Goal: Task Accomplishment & Management: Use online tool/utility

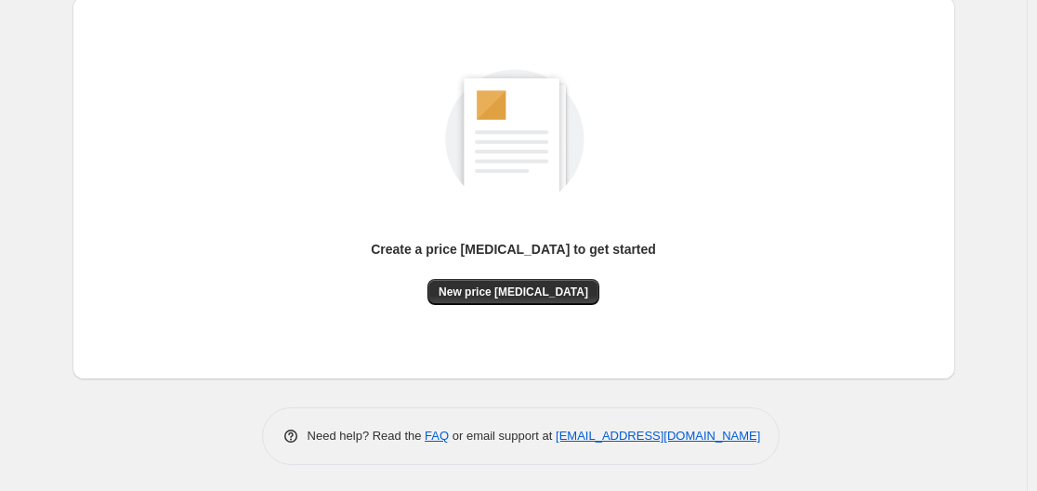
scroll to position [205, 0]
click at [514, 292] on span "New price [MEDICAL_DATA]" at bounding box center [514, 291] width 150 height 15
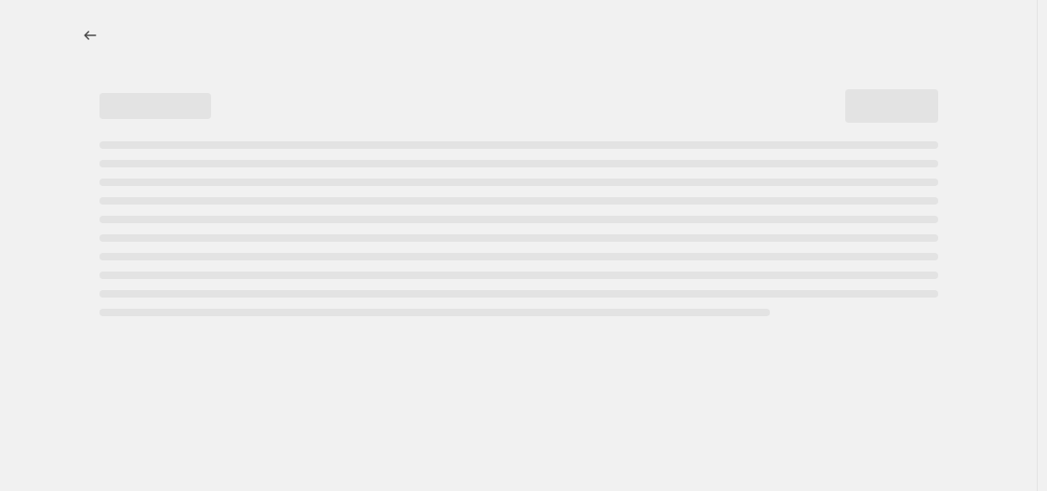
select select "percentage"
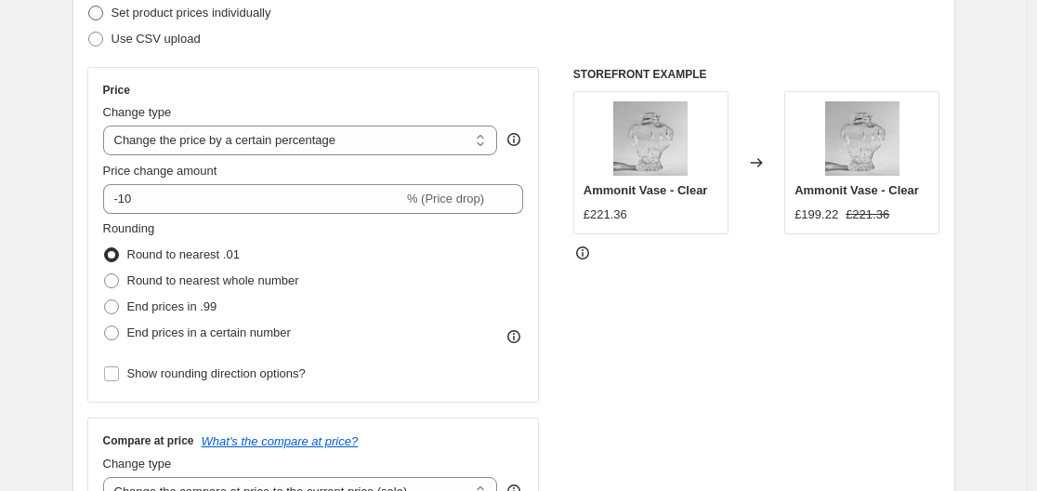
scroll to position [279, 0]
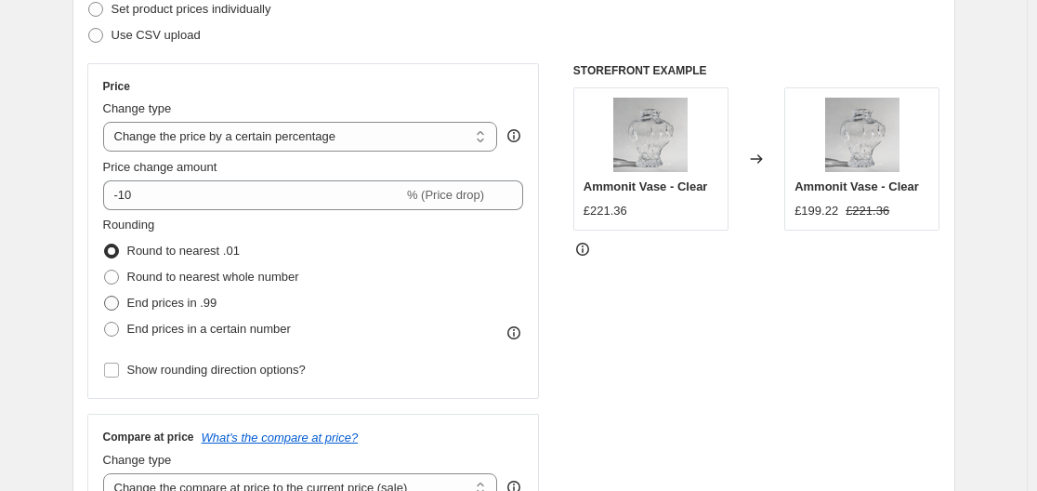
click at [183, 309] on span "End prices in .99" at bounding box center [172, 303] width 90 height 14
click at [105, 297] on input "End prices in .99" at bounding box center [104, 296] width 1 height 1
radio input "true"
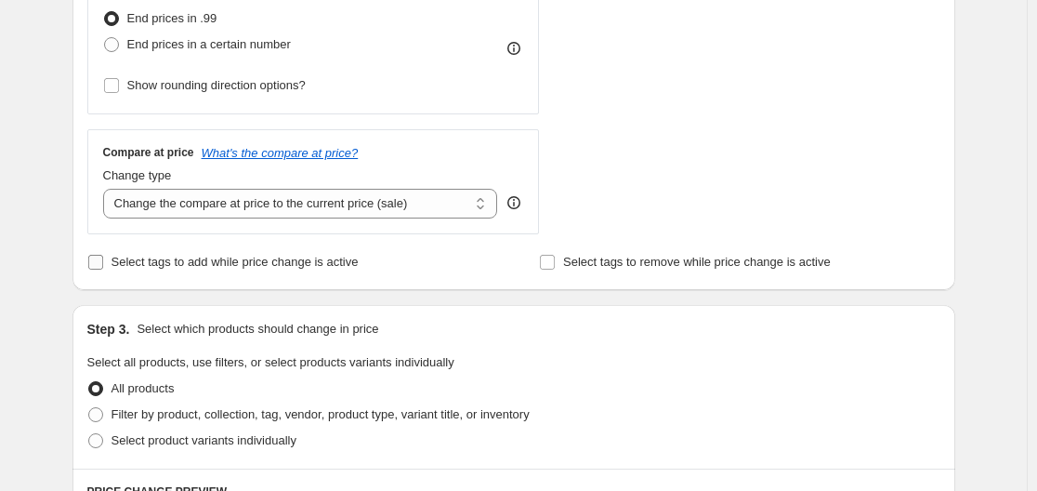
scroll to position [651, 0]
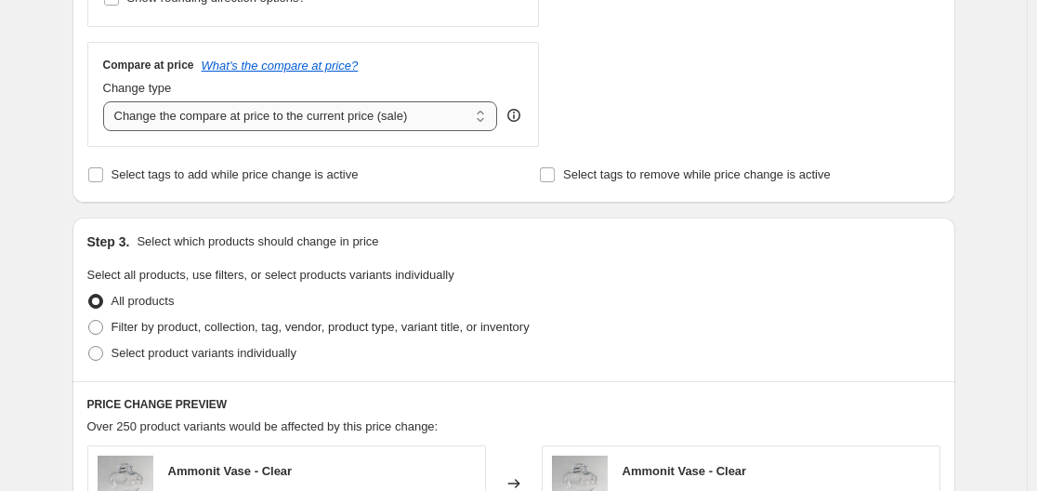
click at [284, 123] on select "Change the compare at price to the current price (sale) Change the compare at p…" at bounding box center [300, 116] width 395 height 30
select select "remove"
click at [107, 101] on select "Change the compare at price to the current price (sale) Change the compare at p…" at bounding box center [300, 116] width 395 height 30
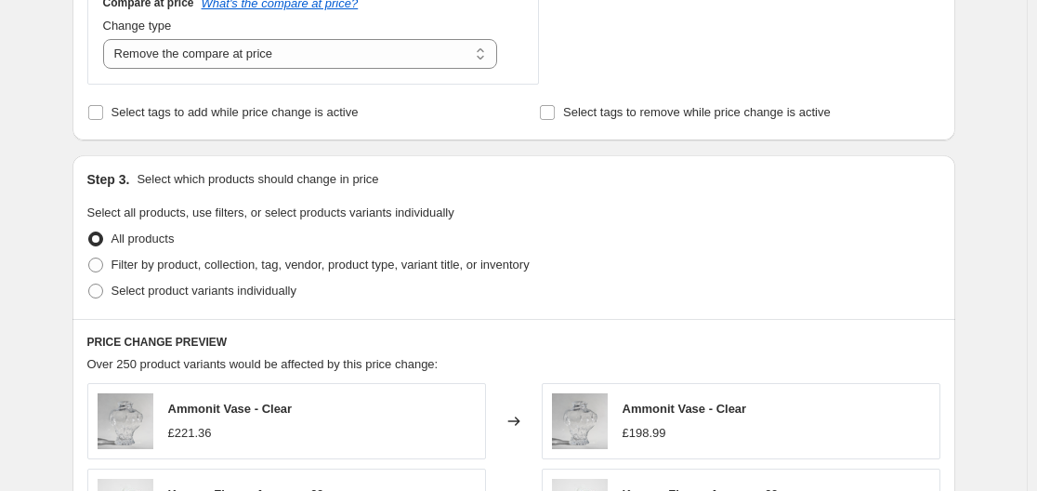
scroll to position [744, 0]
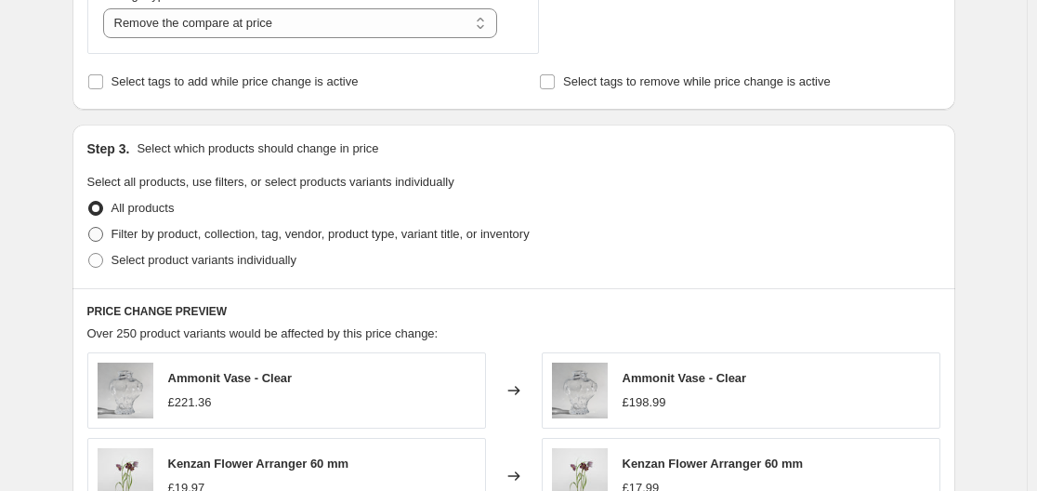
click at [145, 233] on span "Filter by product, collection, tag, vendor, product type, variant title, or inv…" at bounding box center [321, 234] width 418 height 14
click at [89, 228] on input "Filter by product, collection, tag, vendor, product type, variant title, or inv…" at bounding box center [88, 227] width 1 height 1
radio input "true"
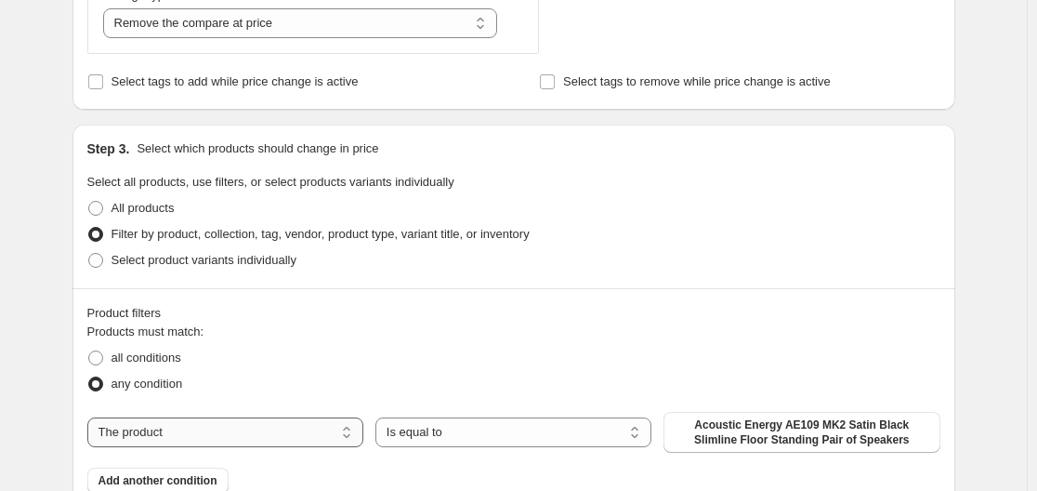
click at [231, 430] on select "The product The product's collection The product's tag The product's vendor The…" at bounding box center [225, 432] width 276 height 30
select select "vendor"
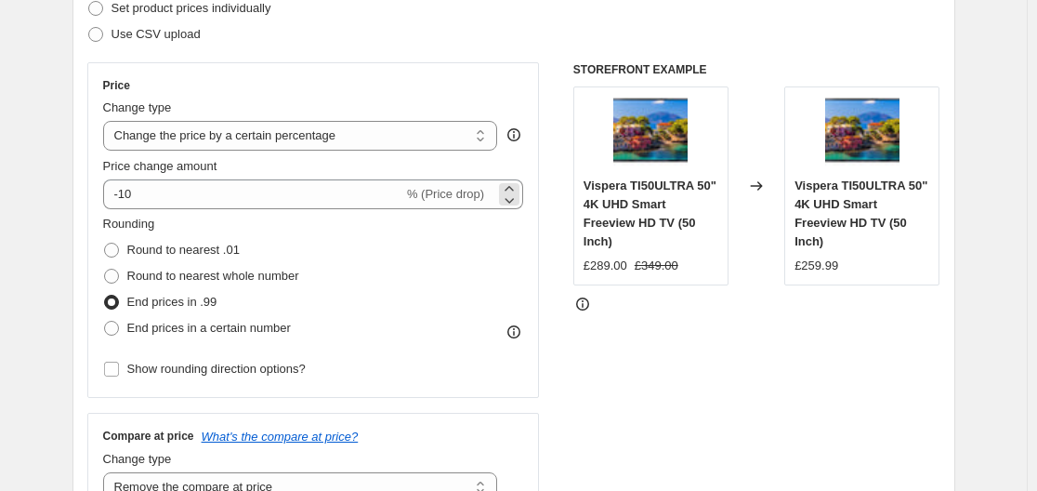
scroll to position [279, 0]
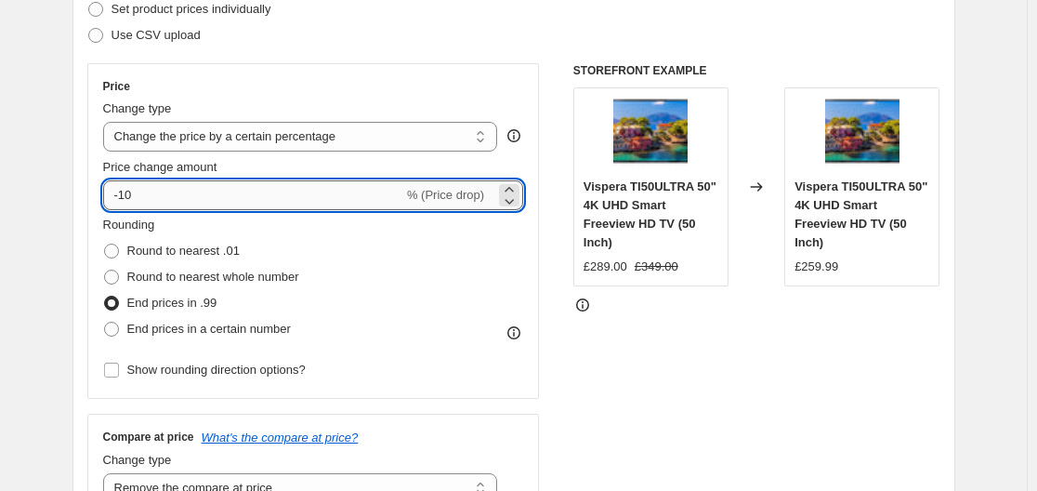
click at [176, 203] on input "-10" at bounding box center [253, 195] width 300 height 30
type input "-1"
click at [147, 198] on input "-46" at bounding box center [253, 195] width 300 height 30
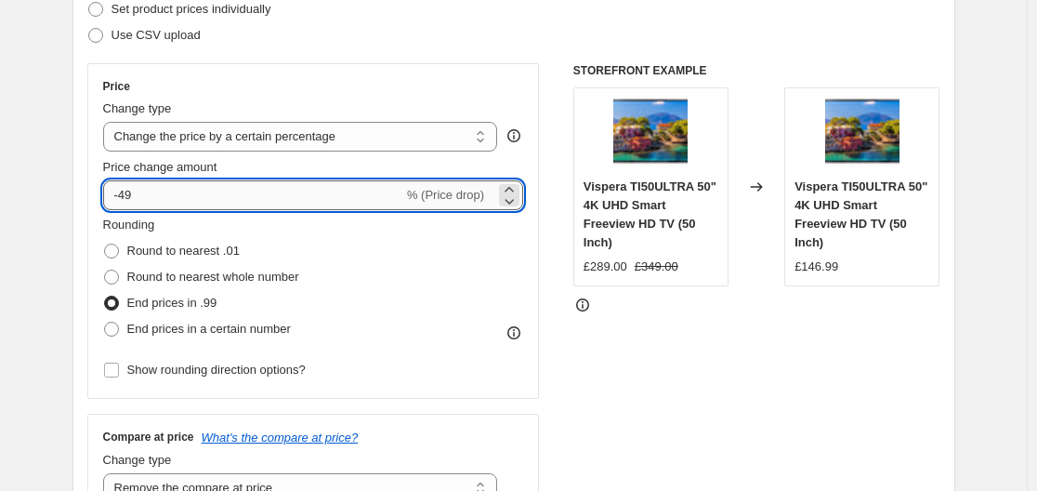
click at [150, 196] on input "-49" at bounding box center [253, 195] width 300 height 30
type input "-48"
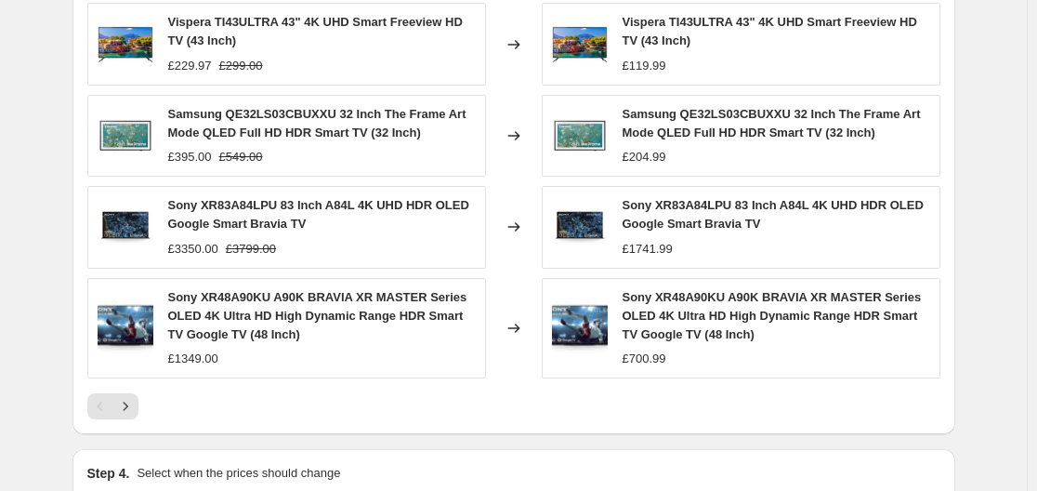
scroll to position [1580, 0]
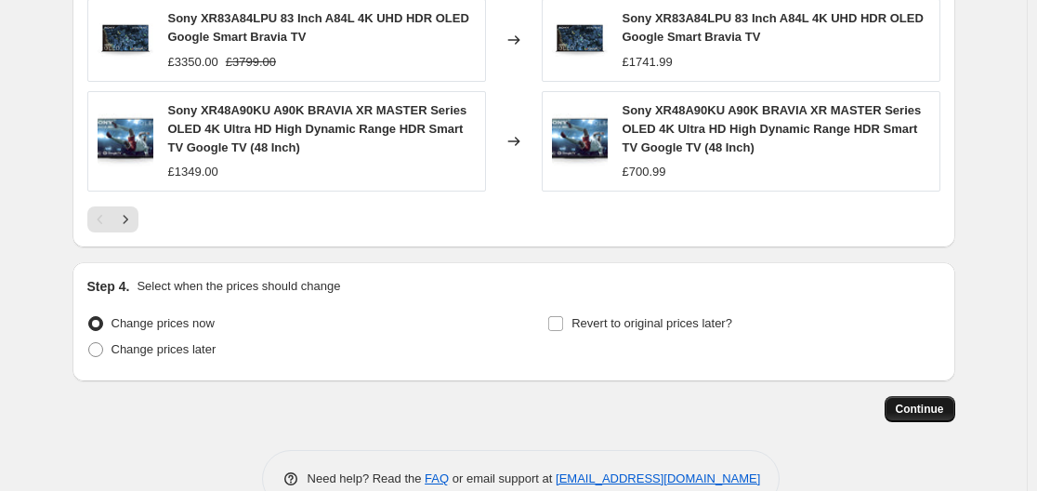
click at [944, 409] on span "Continue" at bounding box center [920, 409] width 48 height 15
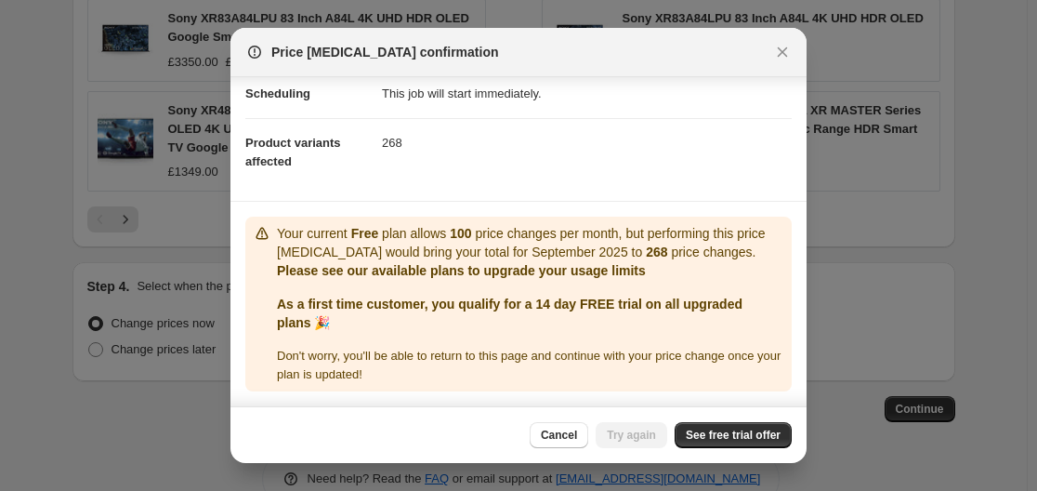
scroll to position [177, 0]
click at [745, 433] on span "See free trial offer" at bounding box center [733, 435] width 95 height 15
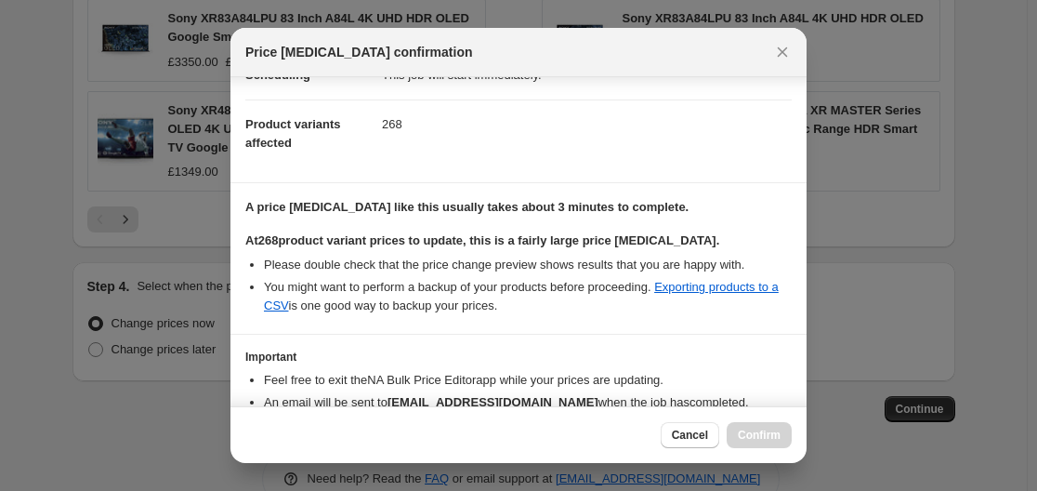
scroll to position [298, 0]
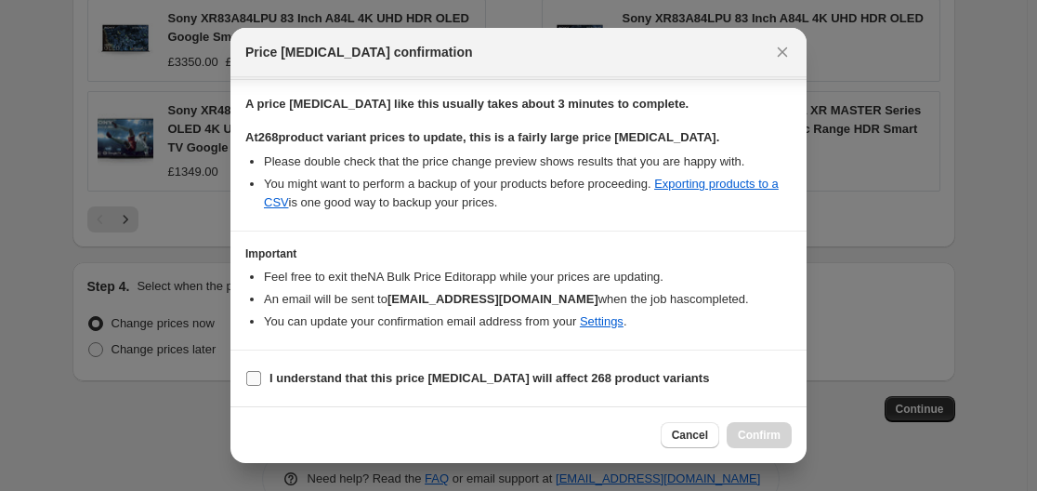
click at [310, 378] on b "I understand that this price change job will affect 268 product variants" at bounding box center [490, 378] width 440 height 14
click at [261, 378] on input "I understand that this price change job will affect 268 product variants" at bounding box center [253, 378] width 15 height 15
checkbox input "true"
click at [758, 431] on span "Confirm" at bounding box center [759, 435] width 43 height 15
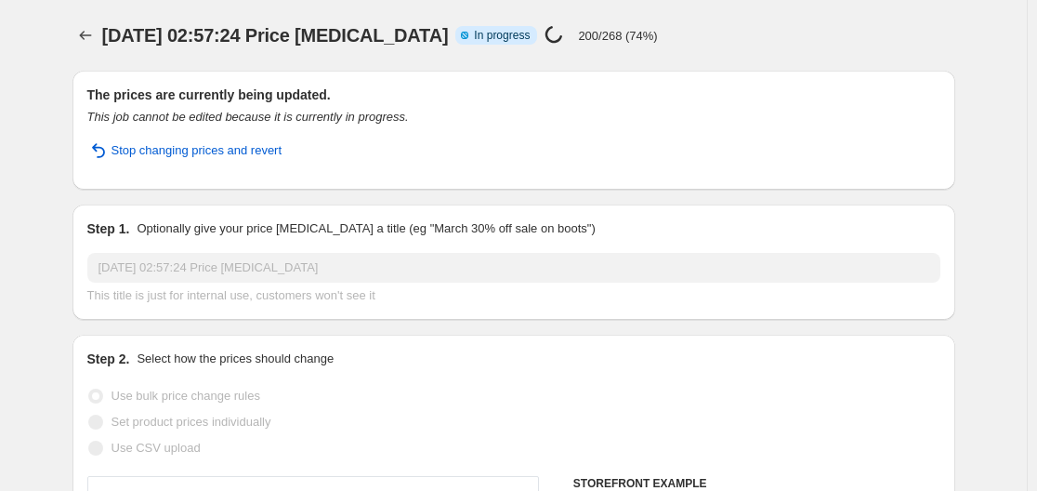
click at [756, 42] on div "12 sept. 2025, 02:57:24 Price change job Info Partially complete In progress Pr…" at bounding box center [450, 35] width 697 height 26
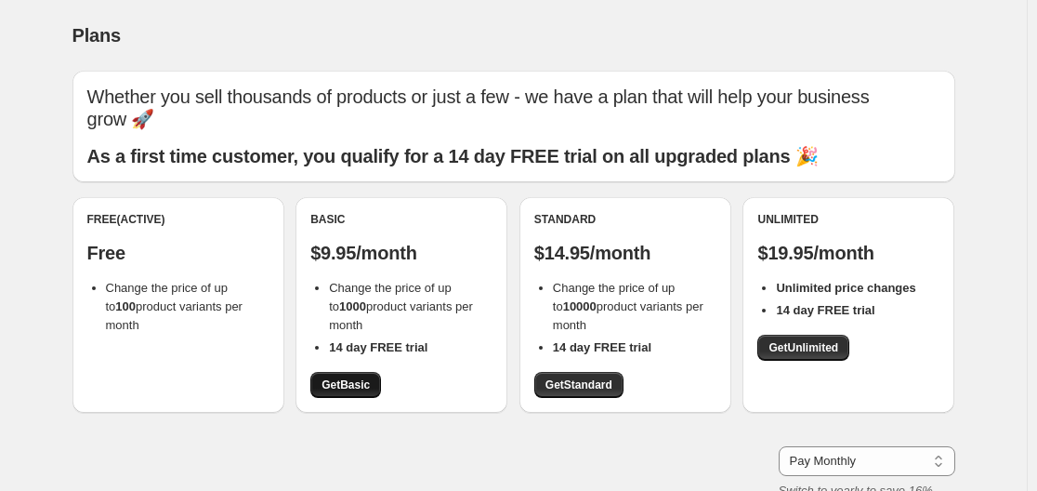
click at [363, 387] on span "Get Basic" at bounding box center [346, 384] width 48 height 15
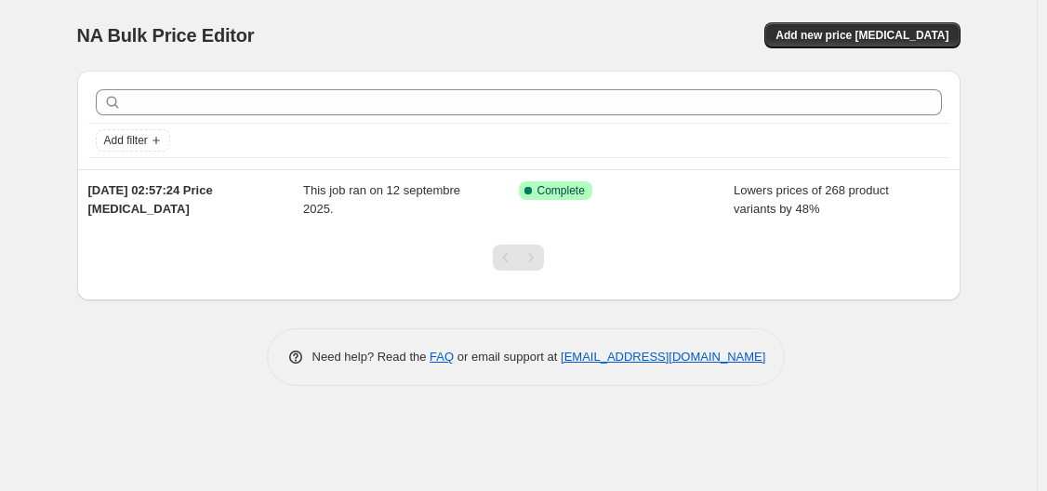
click at [850, 17] on div "NA Bulk Price Editor. This page is ready NA Bulk Price Editor Add new price [ME…" at bounding box center [518, 35] width 883 height 71
click at [854, 27] on button "Add new price [MEDICAL_DATA]" at bounding box center [861, 35] width 195 height 26
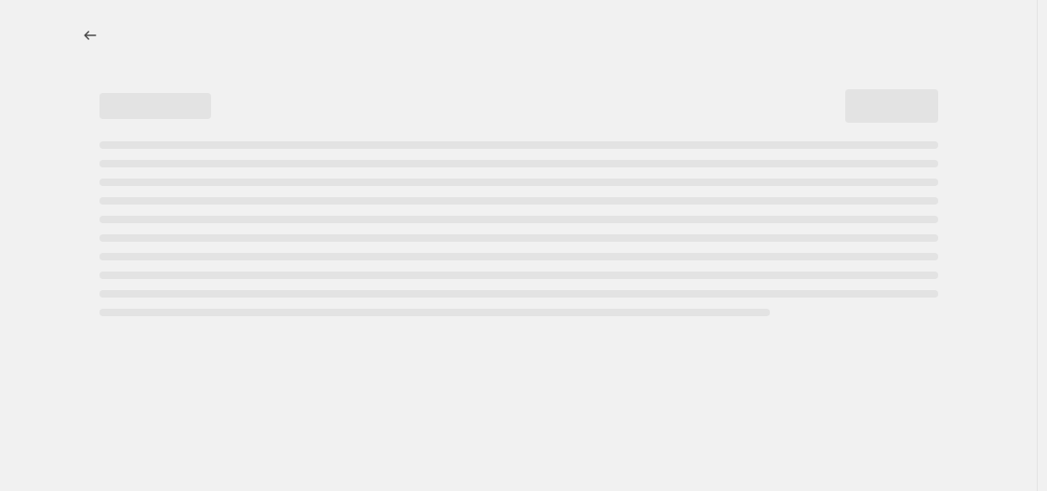
select select "percentage"
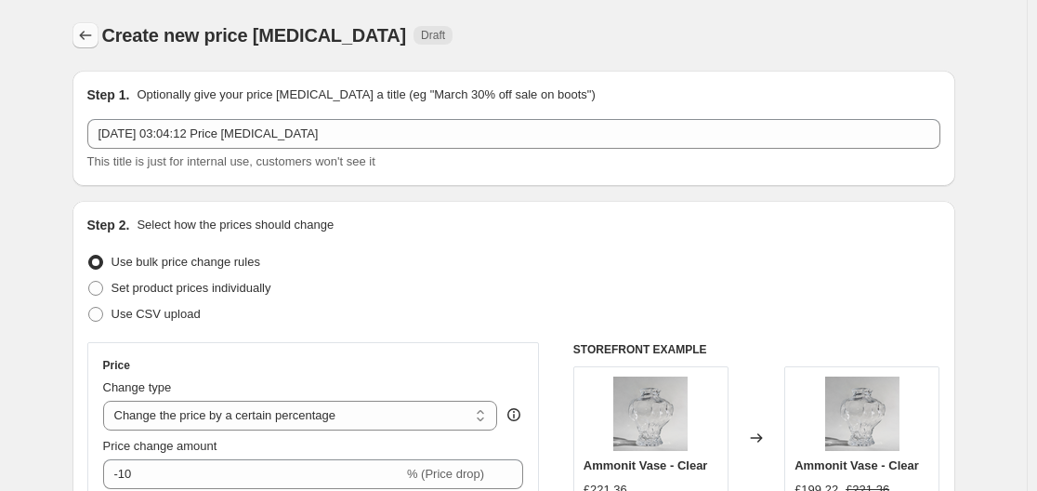
click at [90, 39] on icon "Price change jobs" at bounding box center [85, 35] width 19 height 19
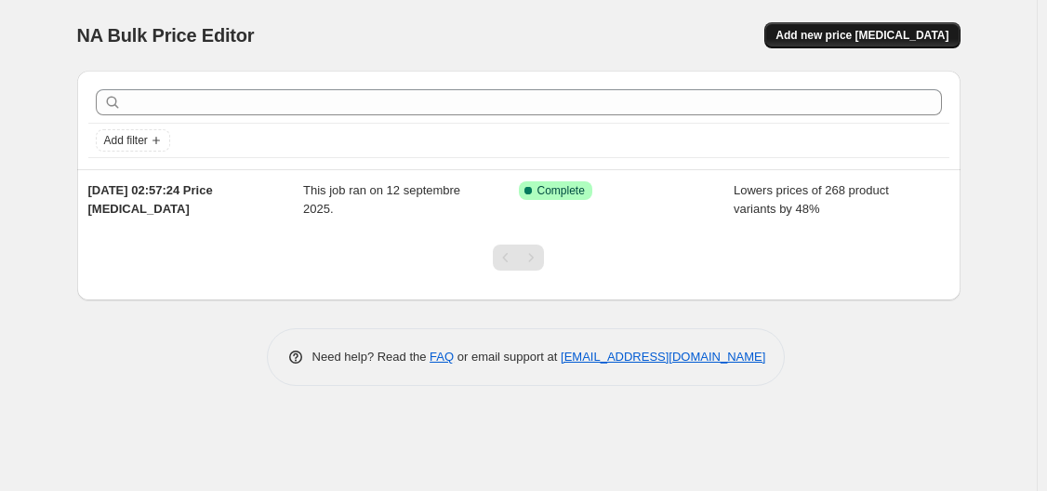
click at [889, 38] on span "Add new price [MEDICAL_DATA]" at bounding box center [861, 35] width 173 height 15
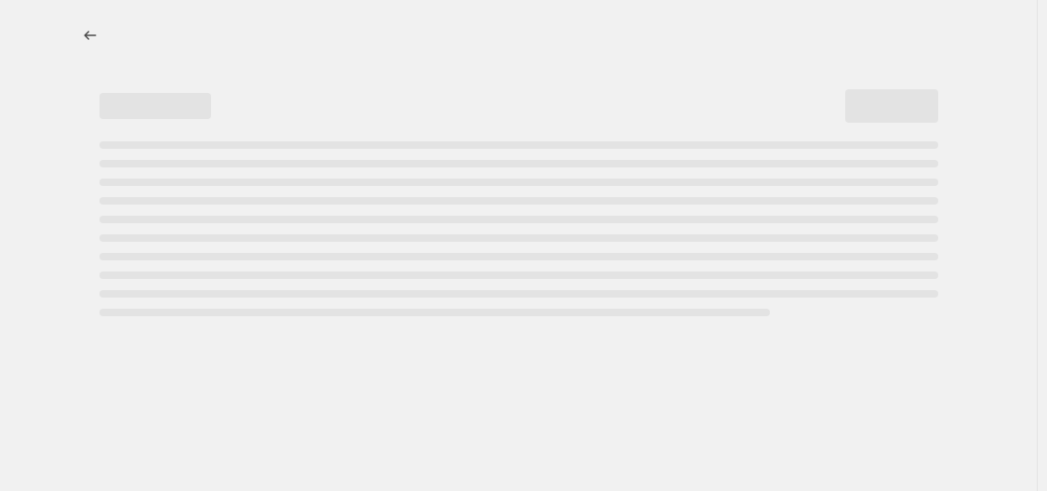
select select "percentage"
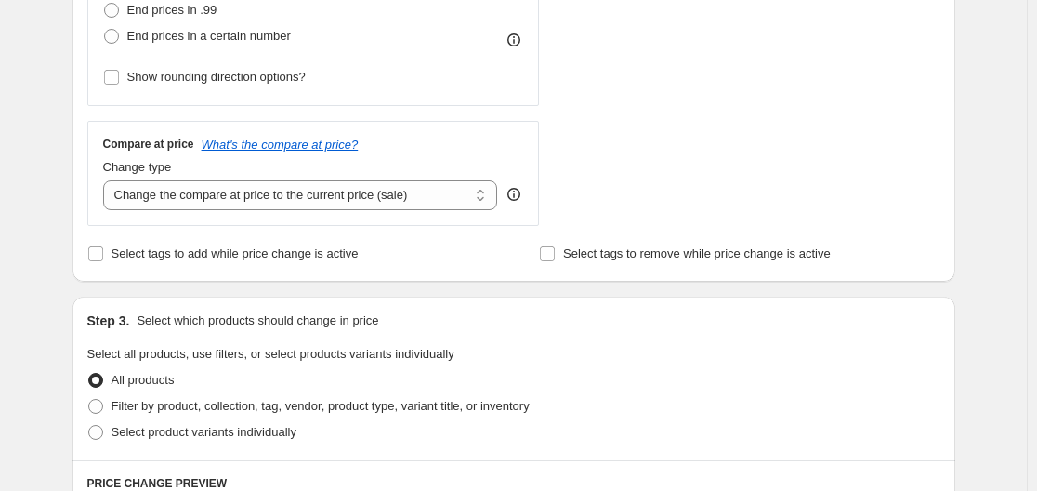
scroll to position [651, 0]
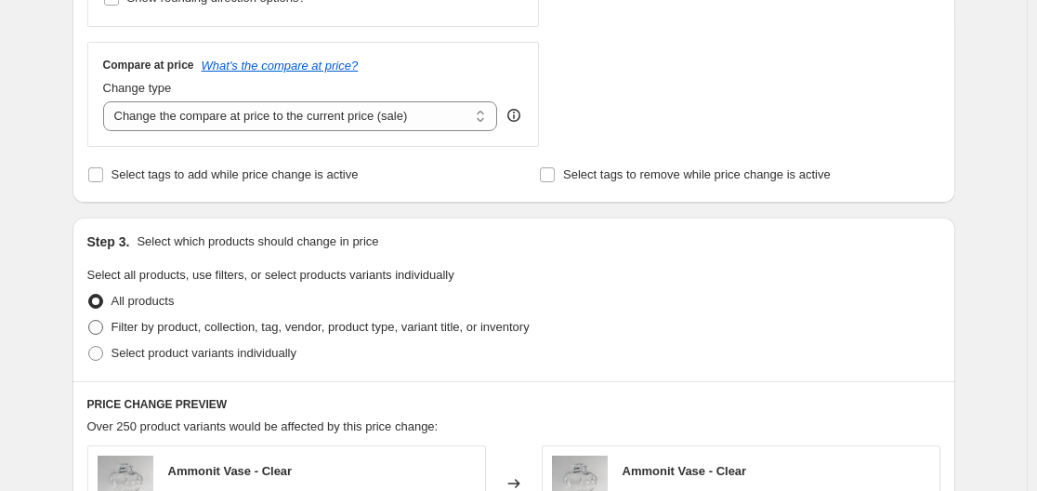
click at [95, 323] on span at bounding box center [95, 327] width 15 height 15
click at [89, 321] on input "Filter by product, collection, tag, vendor, product type, variant title, or inv…" at bounding box center [88, 320] width 1 height 1
radio input "true"
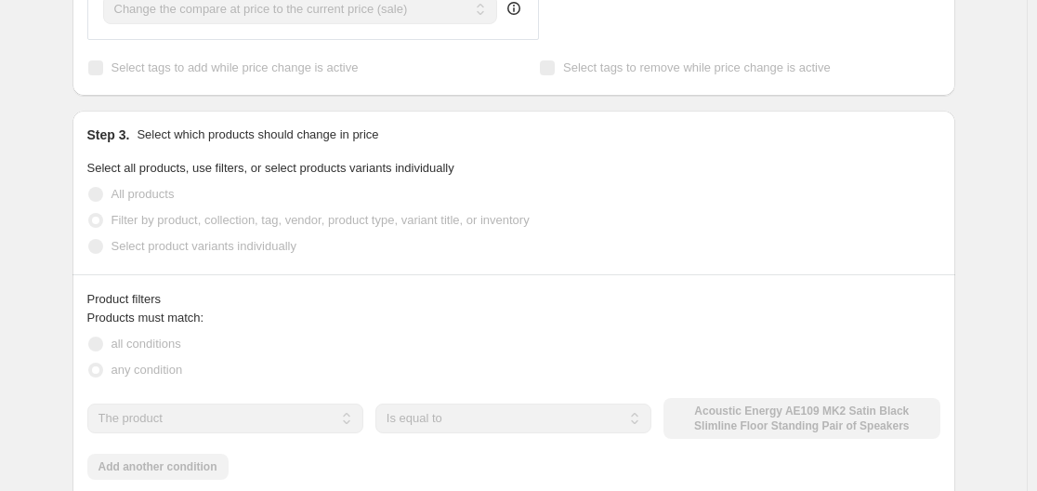
scroll to position [837, 0]
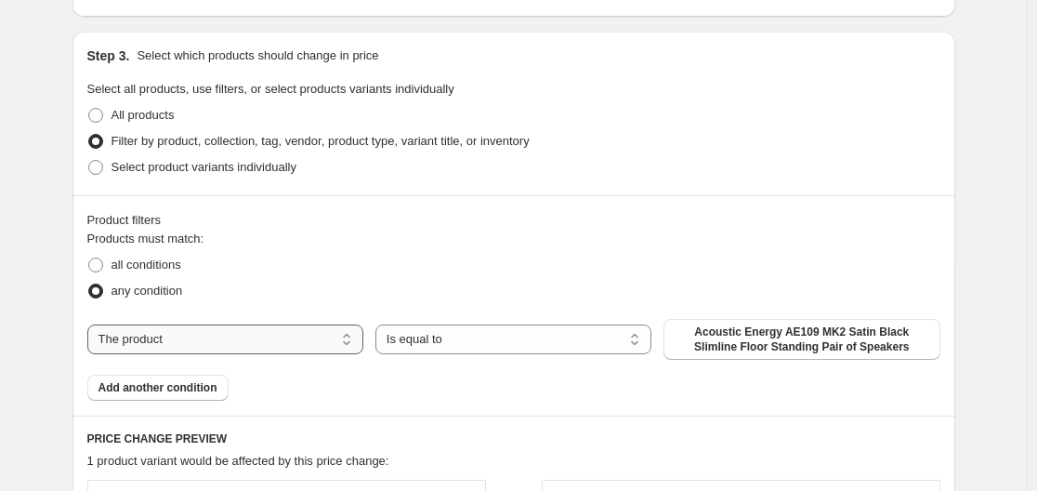
click at [204, 341] on select "The product The product's collection The product's tag The product's vendor The…" at bounding box center [225, 339] width 276 height 30
select select "vendor"
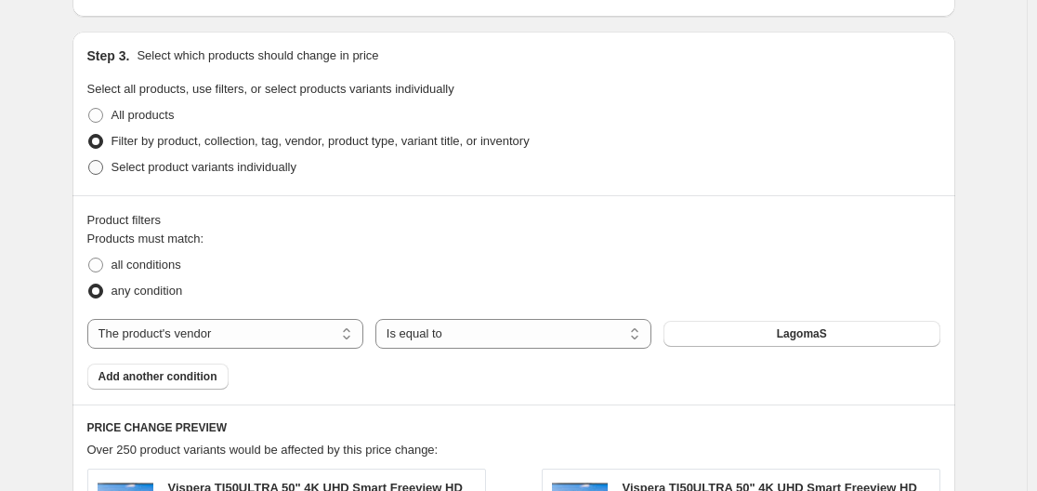
click at [224, 164] on span "Select product variants individually" at bounding box center [204, 167] width 185 height 14
click at [89, 161] on input "Select product variants individually" at bounding box center [88, 160] width 1 height 1
radio input "true"
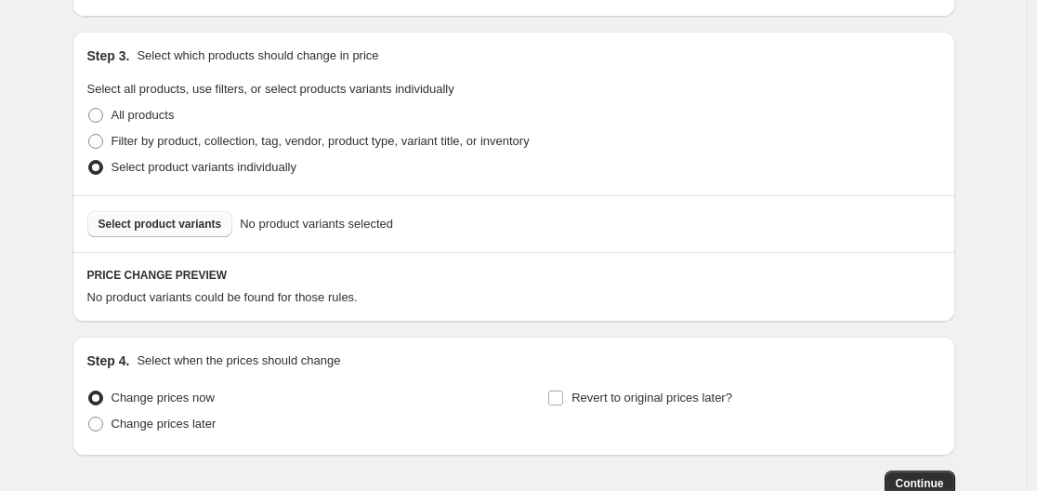
click at [168, 223] on span "Select product variants" at bounding box center [161, 224] width 124 height 15
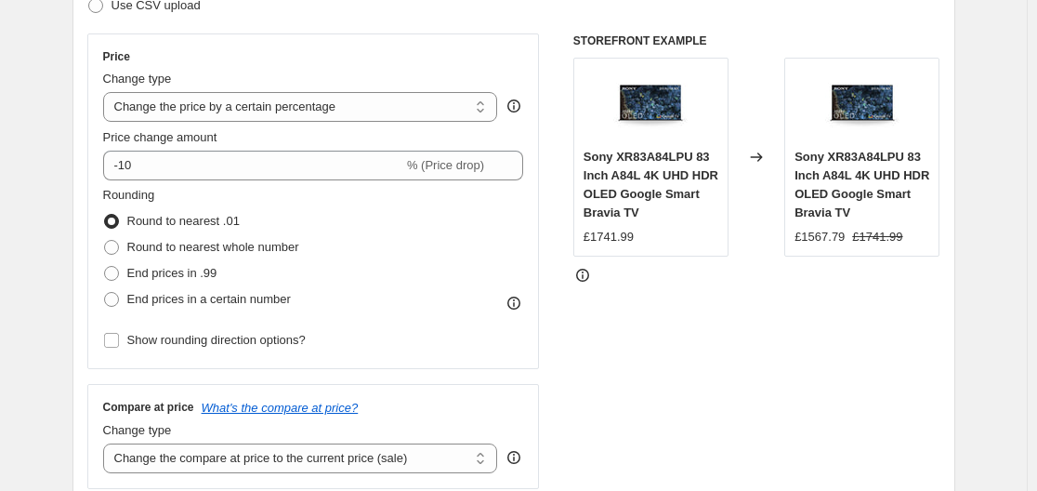
scroll to position [279, 0]
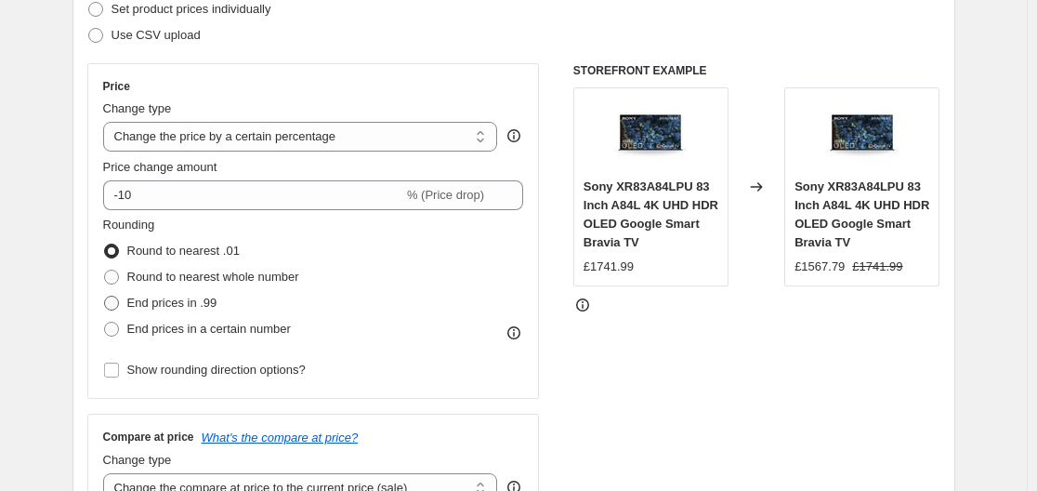
click at [113, 299] on span at bounding box center [111, 303] width 15 height 15
click at [105, 297] on input "End prices in .99" at bounding box center [104, 296] width 1 height 1
radio input "true"
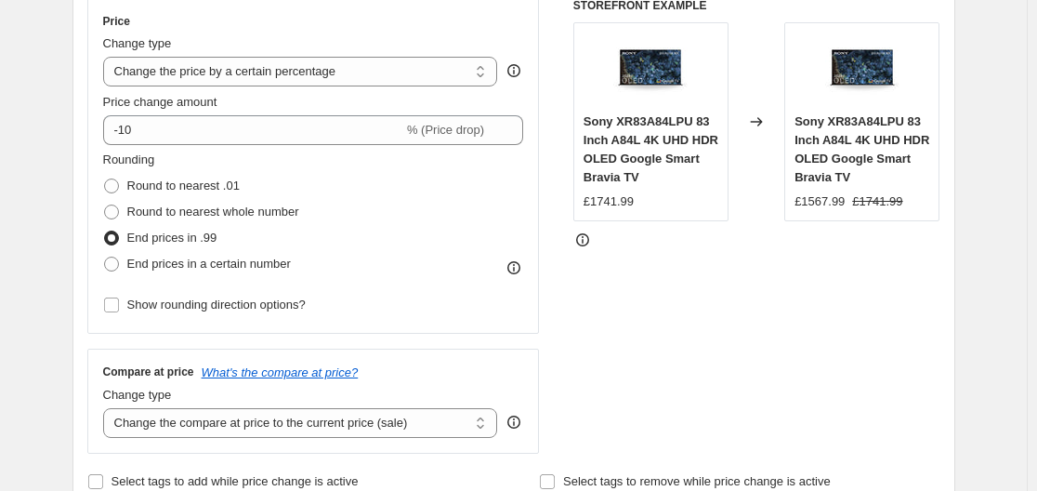
scroll to position [372, 0]
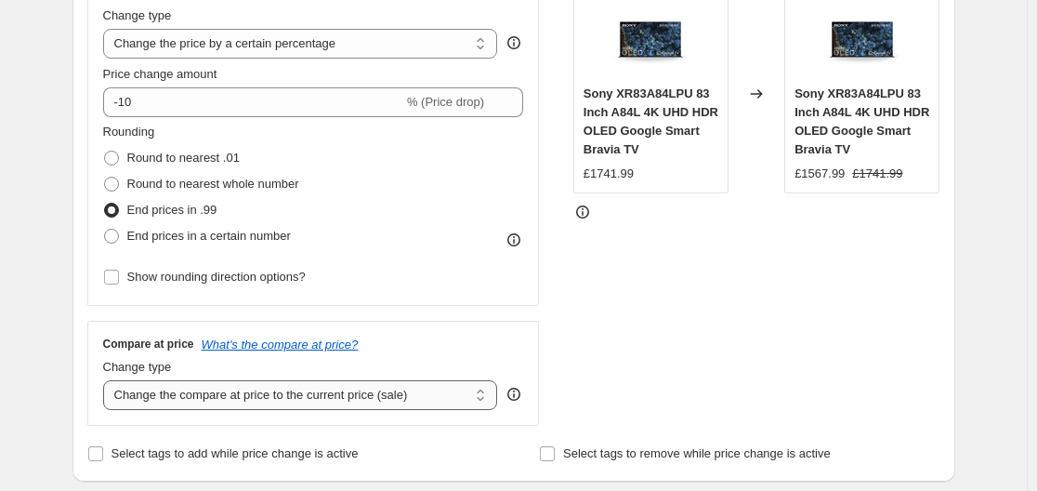
click at [284, 394] on select "Change the compare at price to the current price (sale) Change the compare at p…" at bounding box center [300, 395] width 395 height 30
select select "remove"
click at [107, 380] on select "Change the compare at price to the current price (sale) Change the compare at p…" at bounding box center [300, 395] width 395 height 30
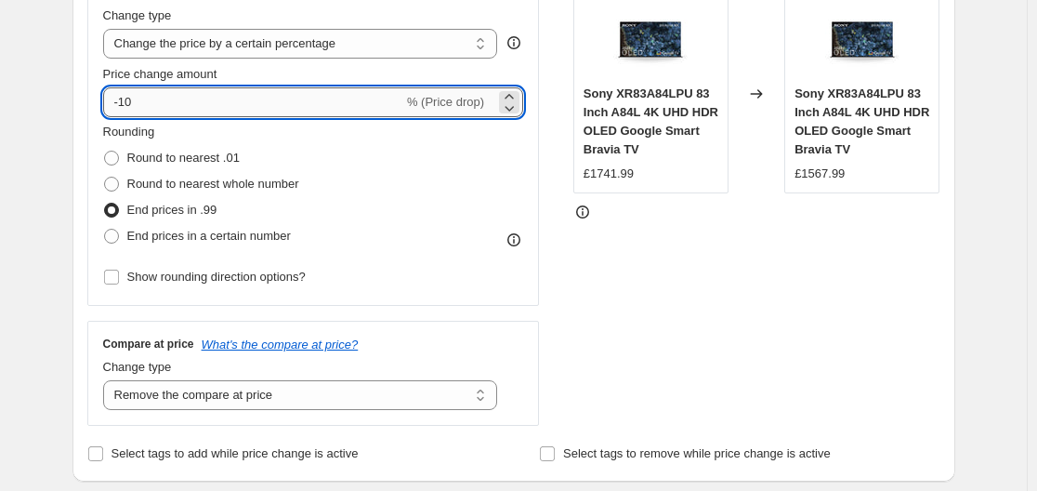
click at [197, 97] on input "-10" at bounding box center [253, 102] width 300 height 30
type input "-1"
type input "-45"
click at [82, 139] on div "Step 2. Select how the prices should change Use bulk price change rules Set pro…" at bounding box center [514, 155] width 883 height 653
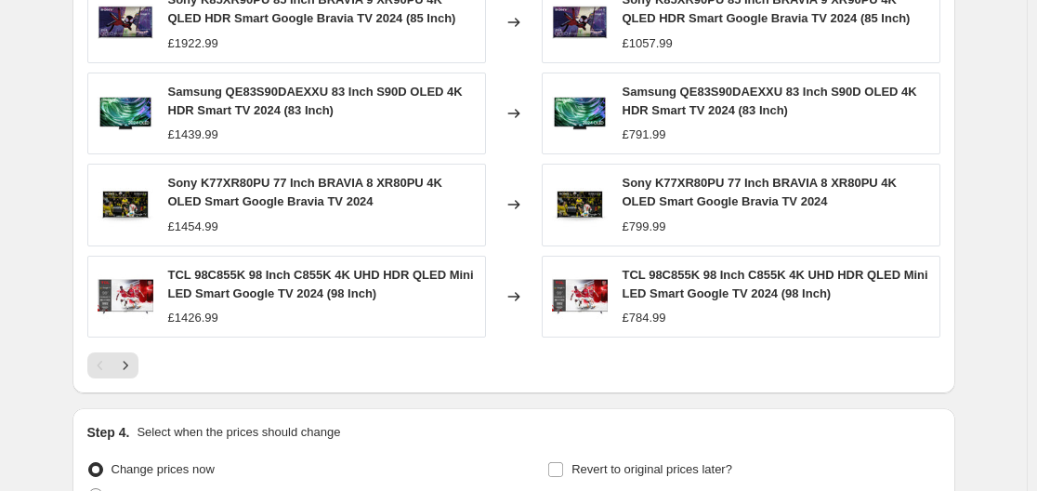
scroll to position [1454, 0]
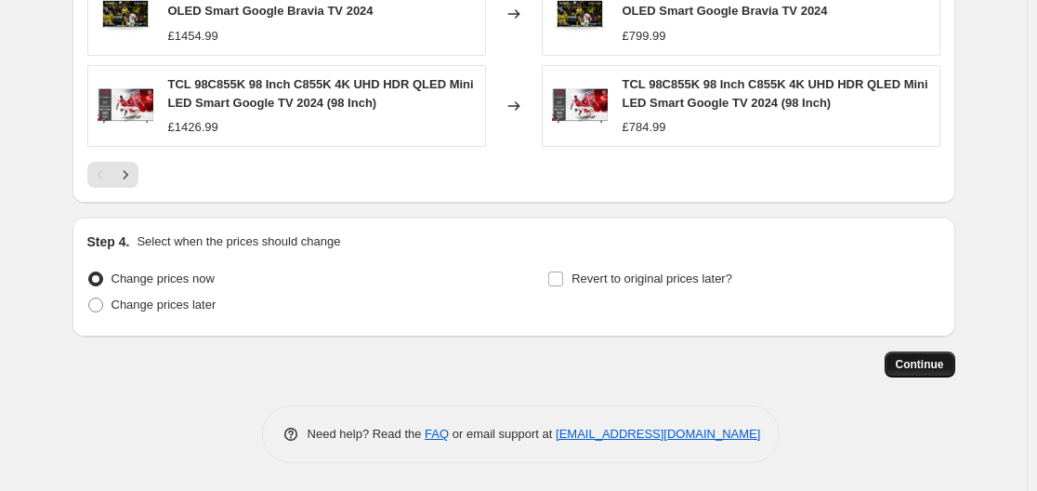
click at [929, 359] on span "Continue" at bounding box center [920, 364] width 48 height 15
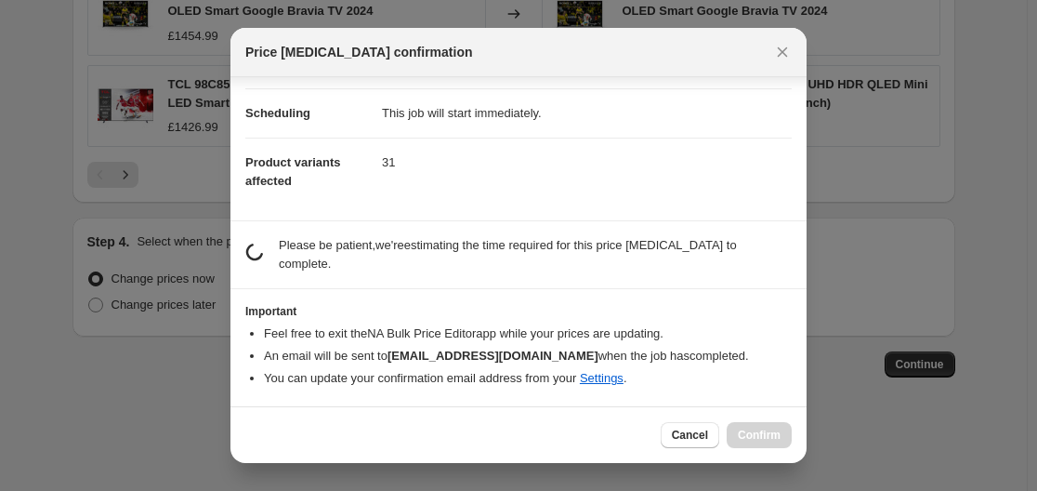
scroll to position [120, 0]
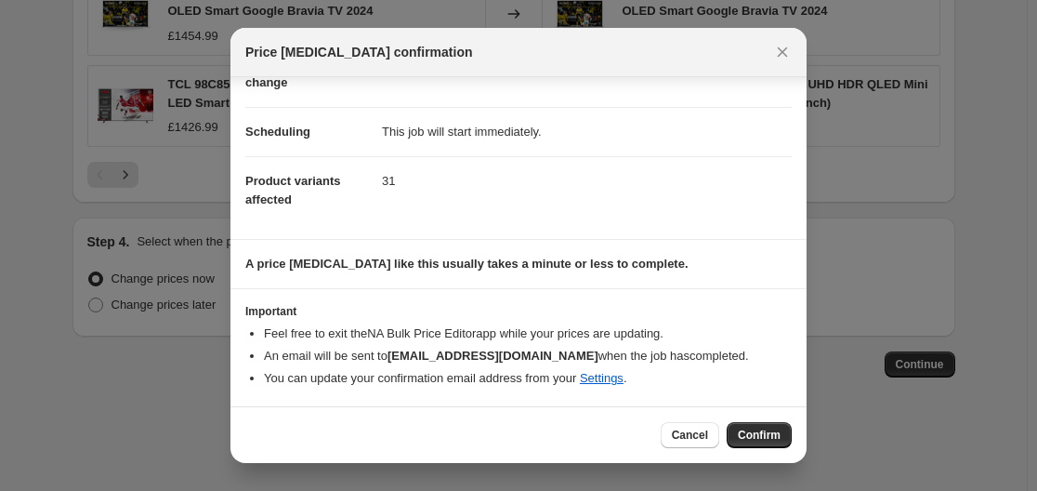
click at [765, 434] on span "Confirm" at bounding box center [759, 435] width 43 height 15
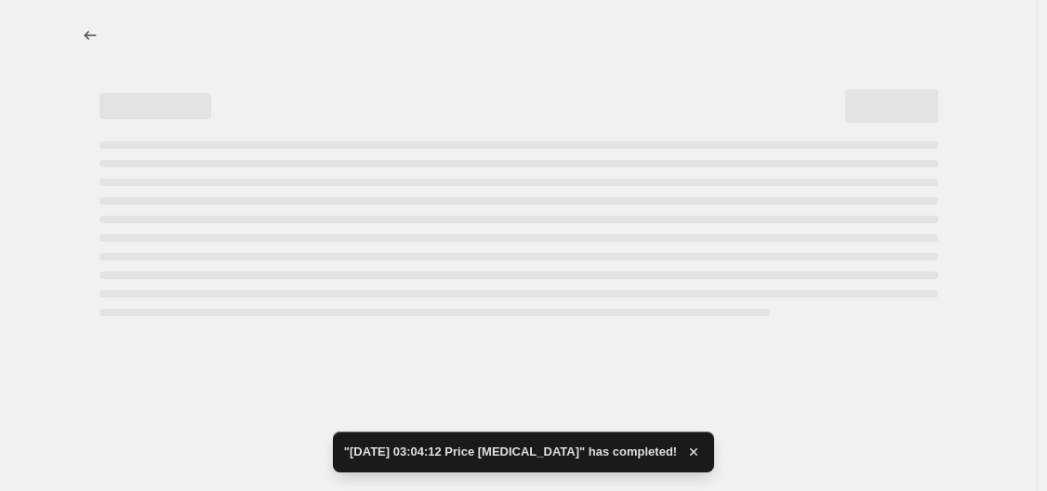
select select "percentage"
select select "remove"
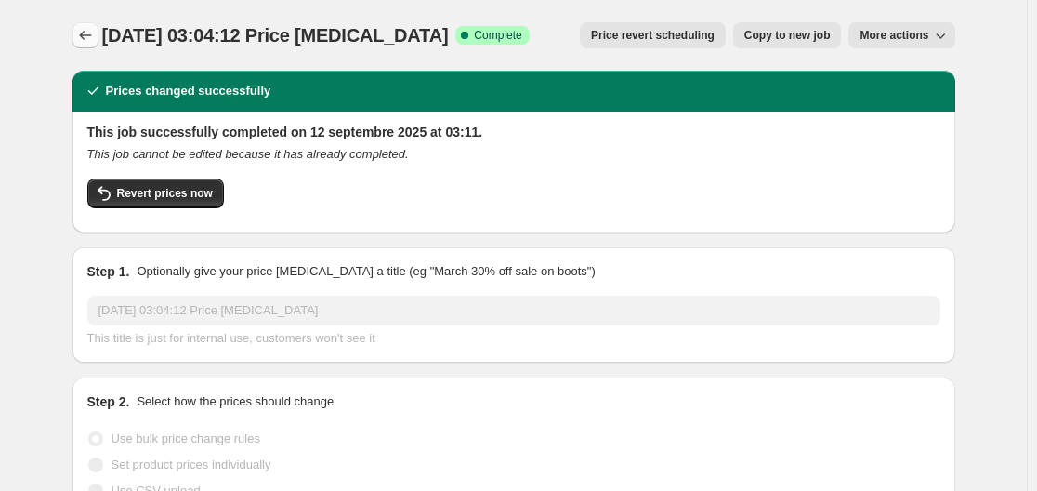
click at [94, 31] on icon "Price change jobs" at bounding box center [85, 35] width 19 height 19
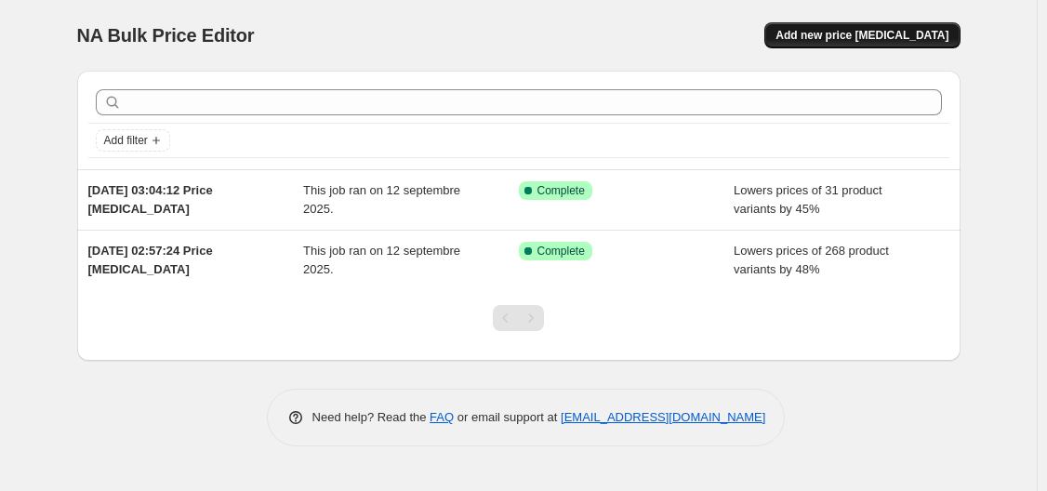
click at [859, 39] on span "Add new price change job" at bounding box center [861, 35] width 173 height 15
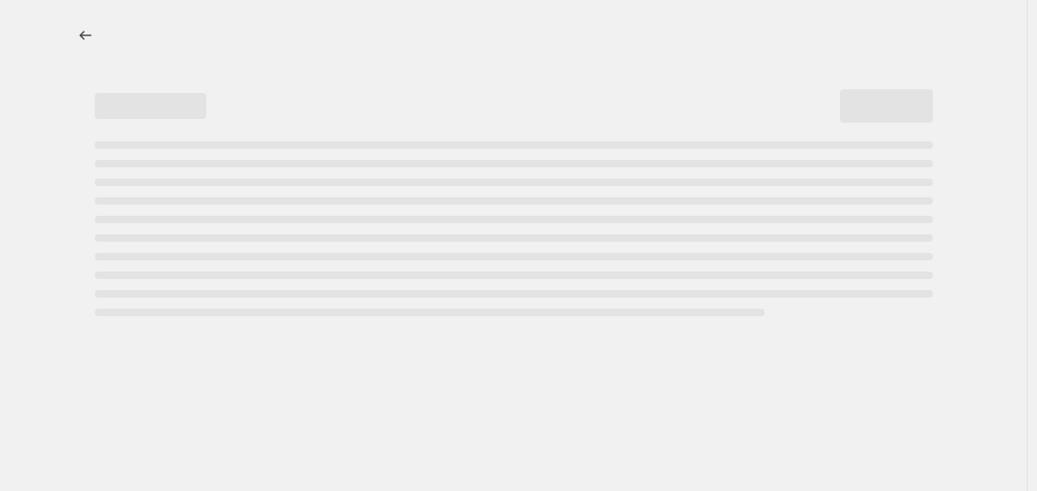
select select "percentage"
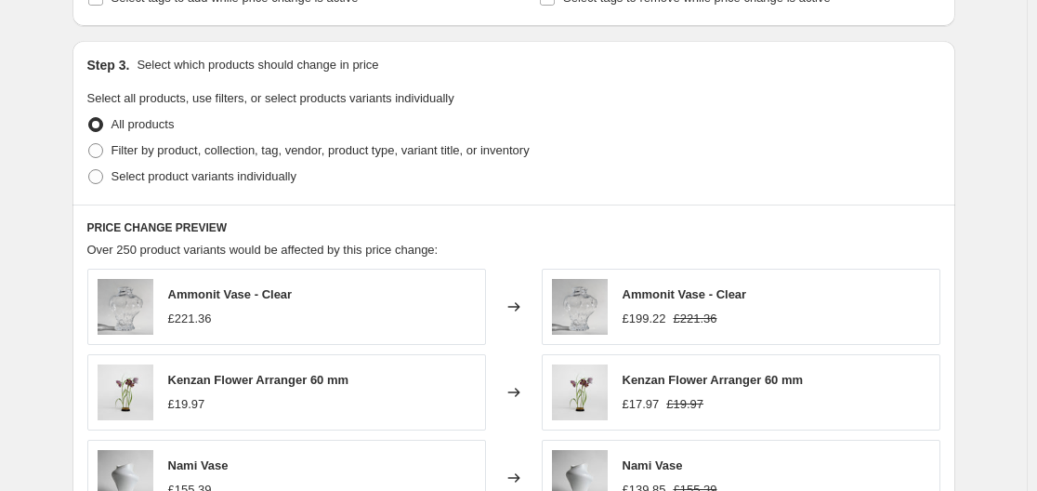
scroll to position [815, 0]
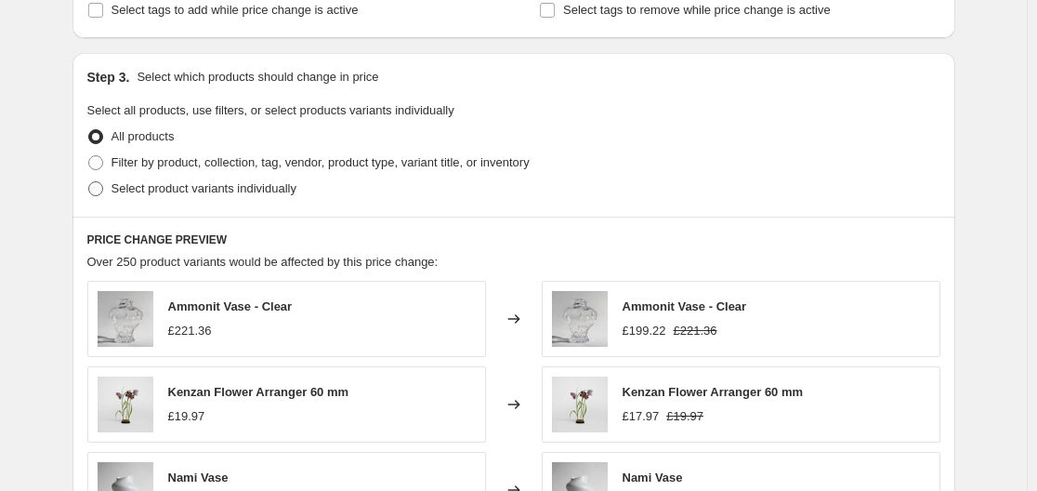
click at [147, 190] on span "Select product variants individually" at bounding box center [204, 188] width 185 height 14
click at [89, 182] on input "Select product variants individually" at bounding box center [88, 181] width 1 height 1
radio input "true"
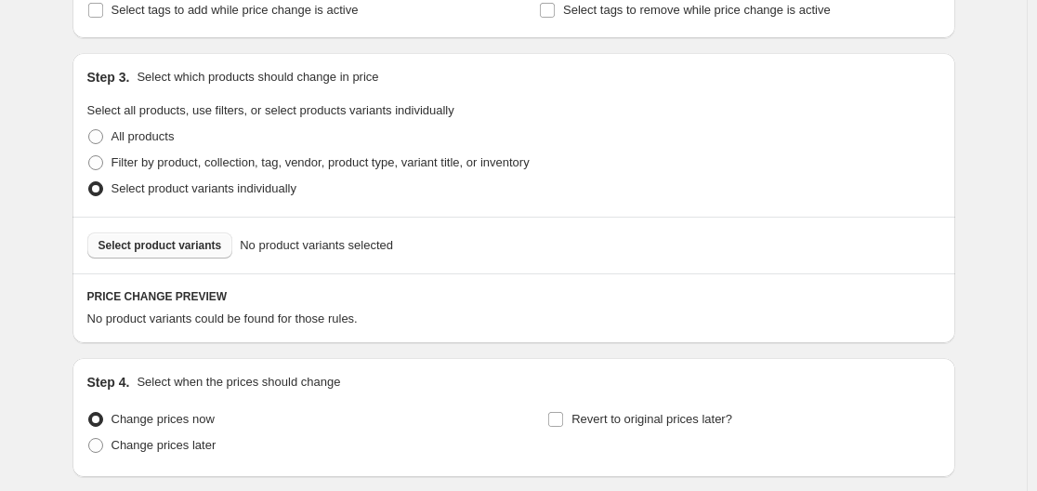
click at [185, 254] on button "Select product variants" at bounding box center [160, 245] width 146 height 26
